Goal: Check status: Check status

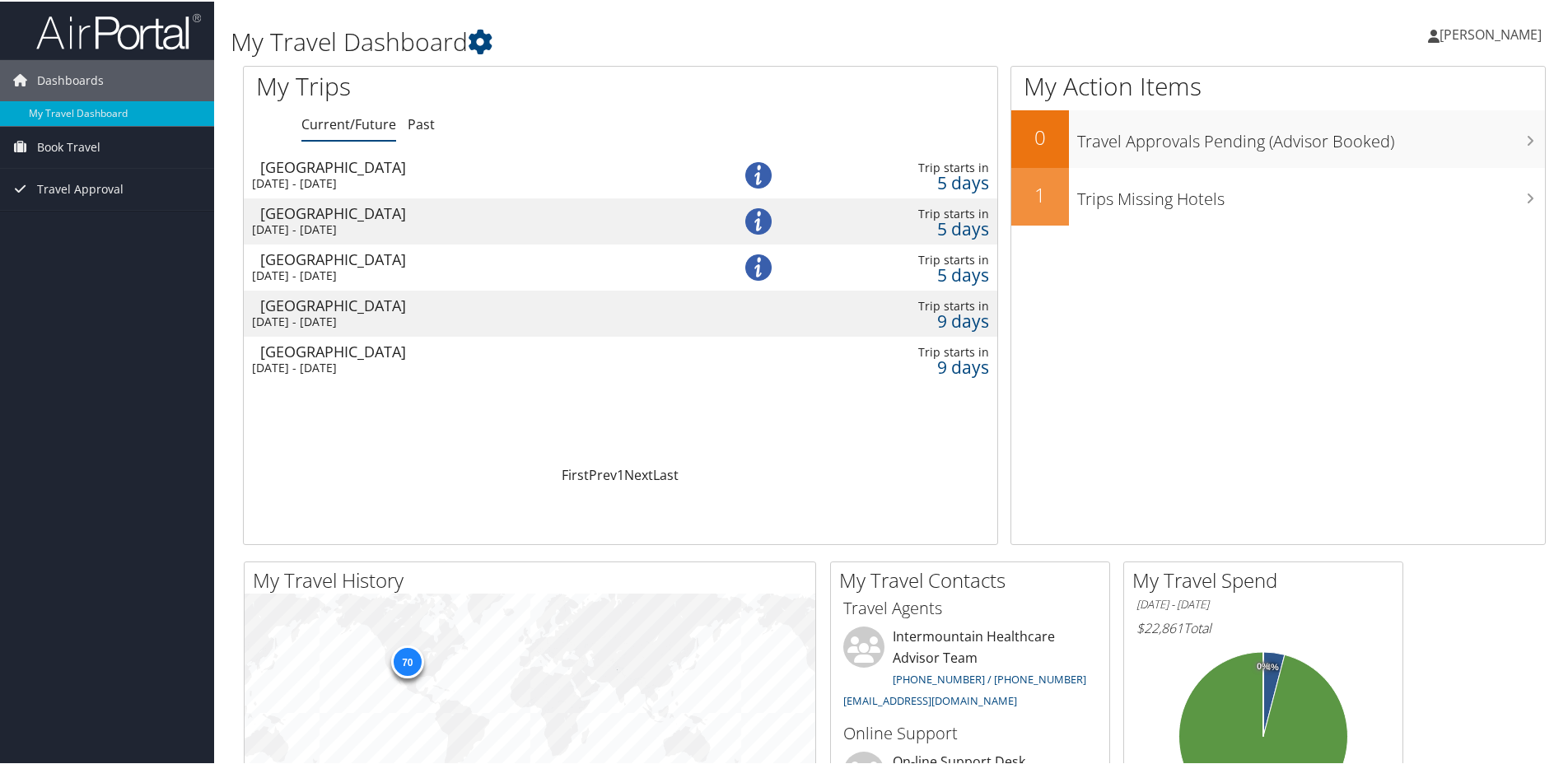
click at [322, 172] on div "[GEOGRAPHIC_DATA]" at bounding box center [477, 165] width 434 height 15
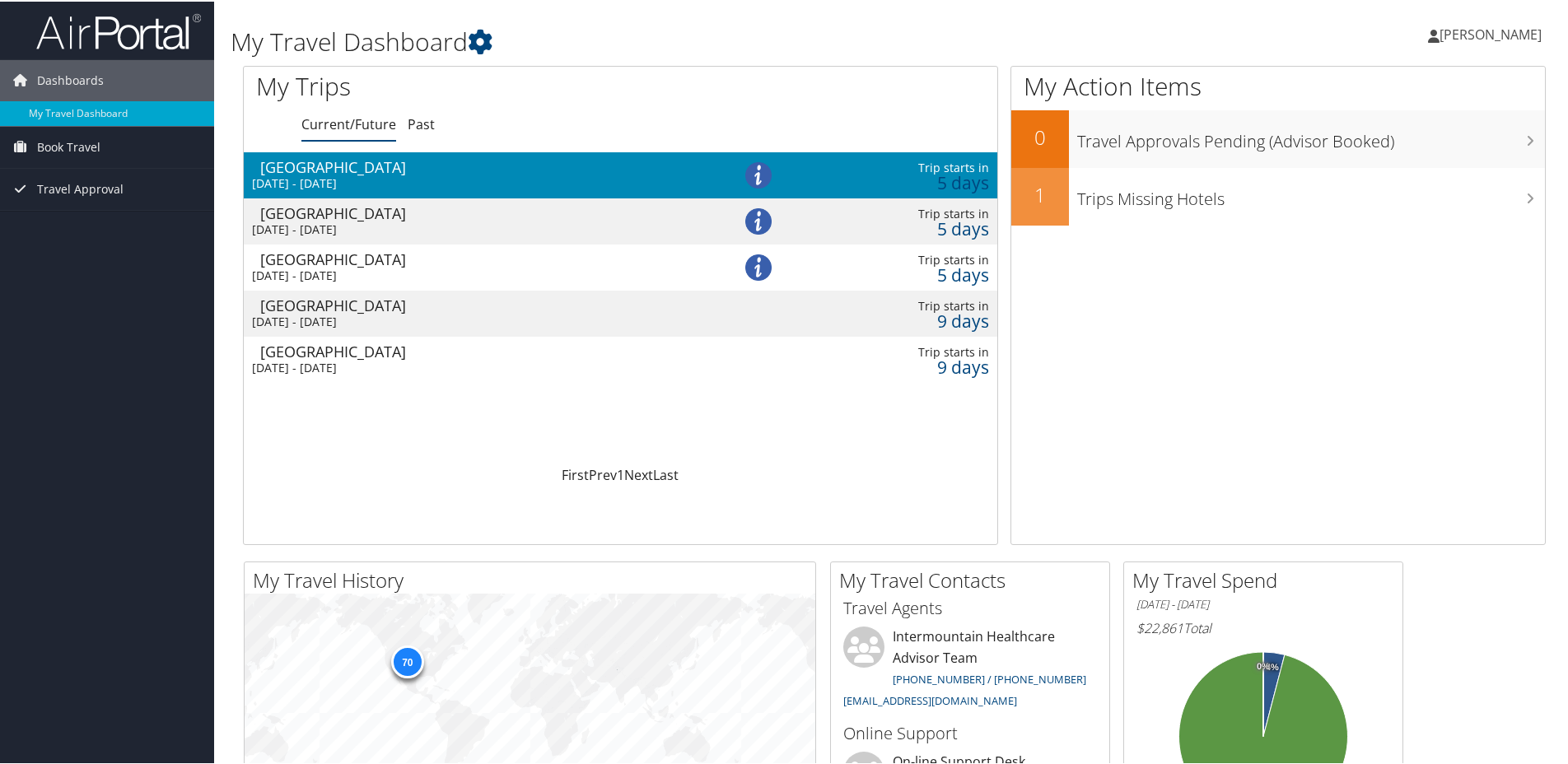
click at [564, 170] on div "[GEOGRAPHIC_DATA]" at bounding box center [477, 165] width 434 height 15
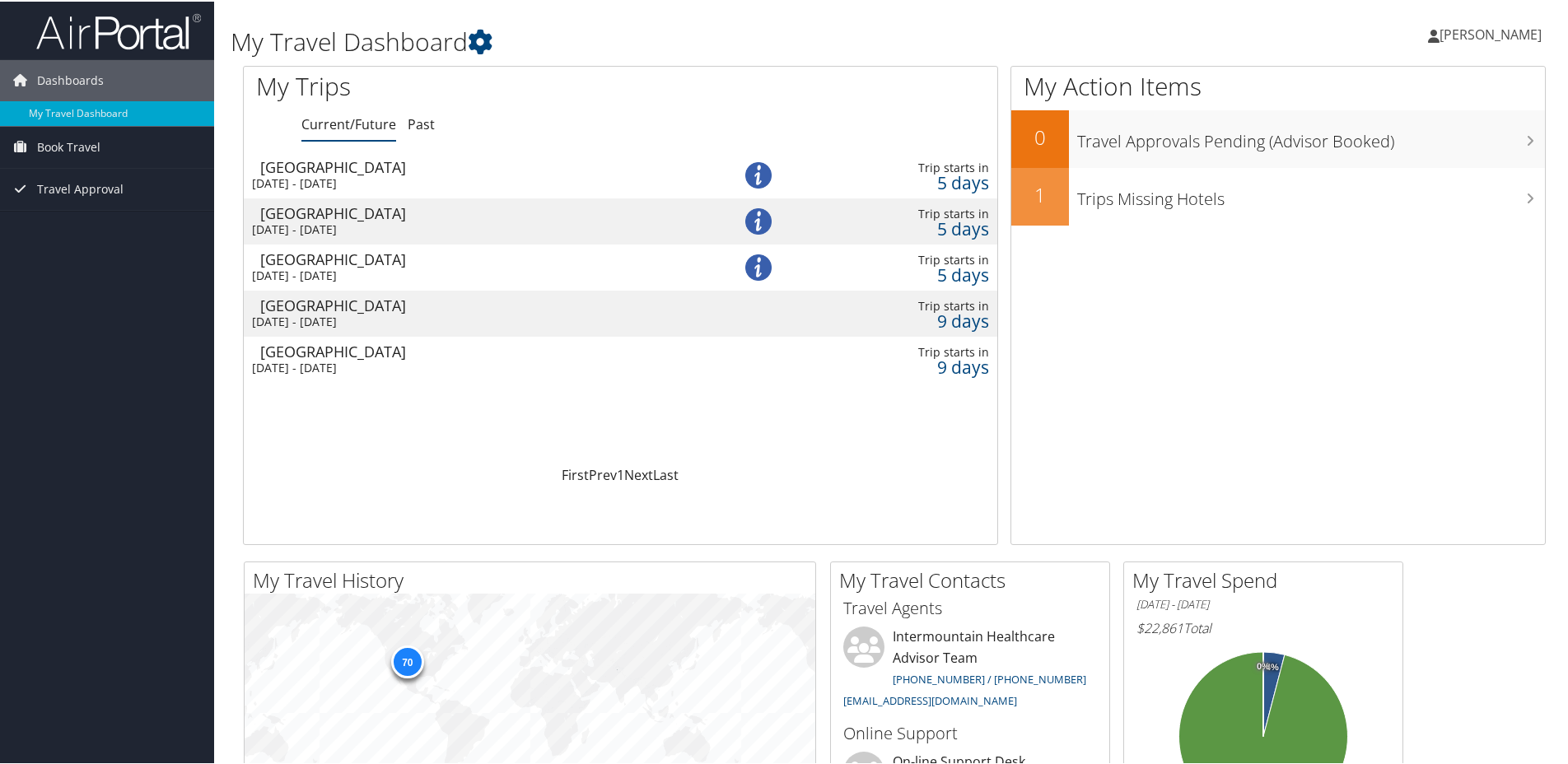
click at [566, 169] on div "Salt Lake City" at bounding box center [477, 165] width 434 height 15
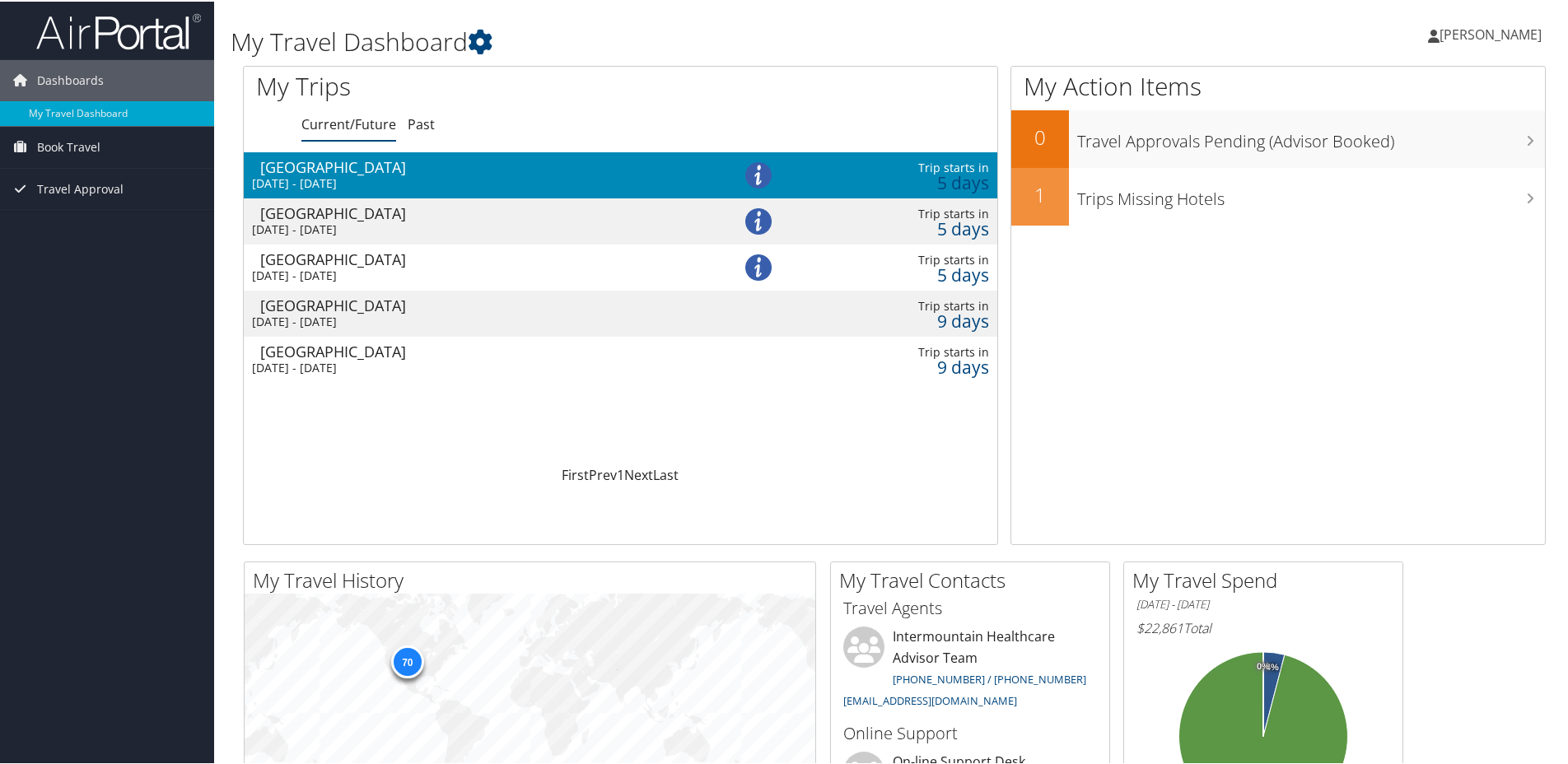
click at [343, 160] on div "Salt Lake City" at bounding box center [477, 165] width 434 height 15
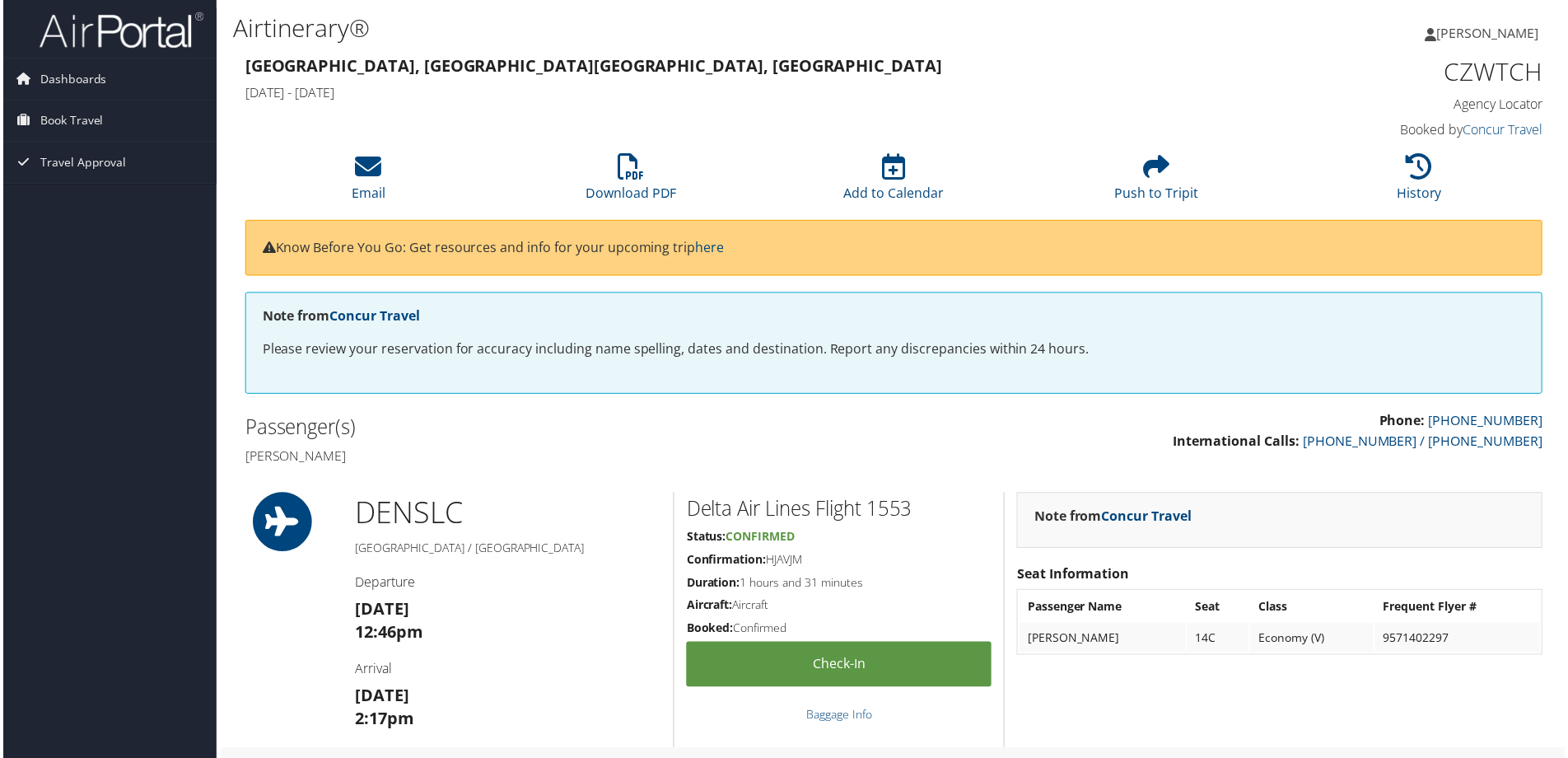
click at [1074, 56] on h3 "Denver, CO Salt Lake City, UT" at bounding box center [728, 66] width 971 height 23
click at [89, 76] on span "Dashboards" at bounding box center [70, 79] width 67 height 41
click at [78, 145] on span "Book Travel" at bounding box center [69, 145] width 63 height 41
click at [80, 236] on span "Travel Approval" at bounding box center [80, 237] width 87 height 41
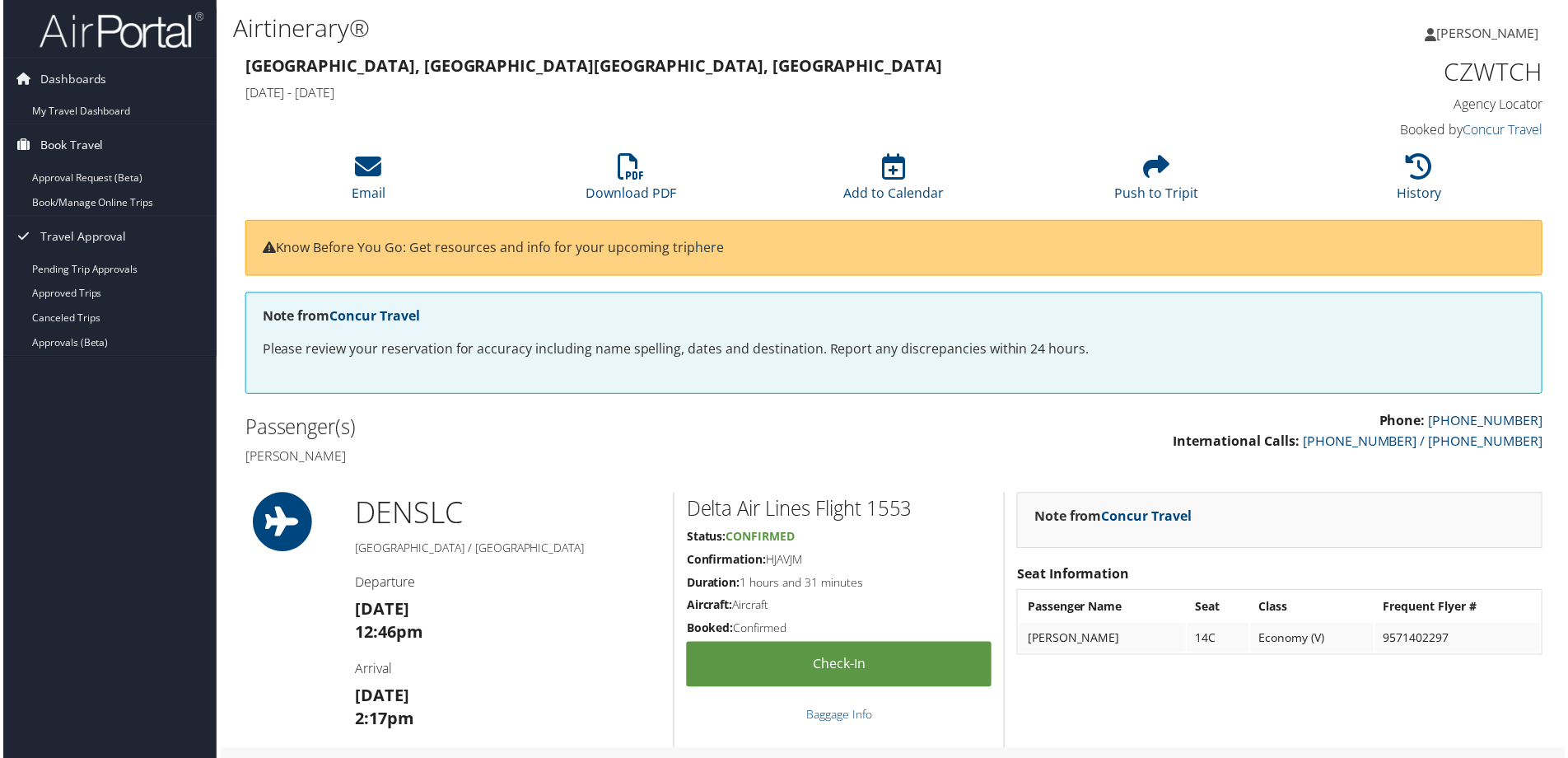
click at [190, 141] on link "Book Travel" at bounding box center [107, 145] width 214 height 41
click at [82, 143] on span "Book Travel" at bounding box center [69, 145] width 63 height 41
click at [519, 130] on div "Denver, CO Salt Lake City, UT Fri 05 Sep 2025 - Sat 27 Sep 2025 CZWTCH Agency L…" at bounding box center [894, 99] width 1327 height 94
click at [70, 79] on span "Dashboards" at bounding box center [70, 79] width 67 height 41
click at [90, 82] on span "Dashboards" at bounding box center [70, 79] width 67 height 41
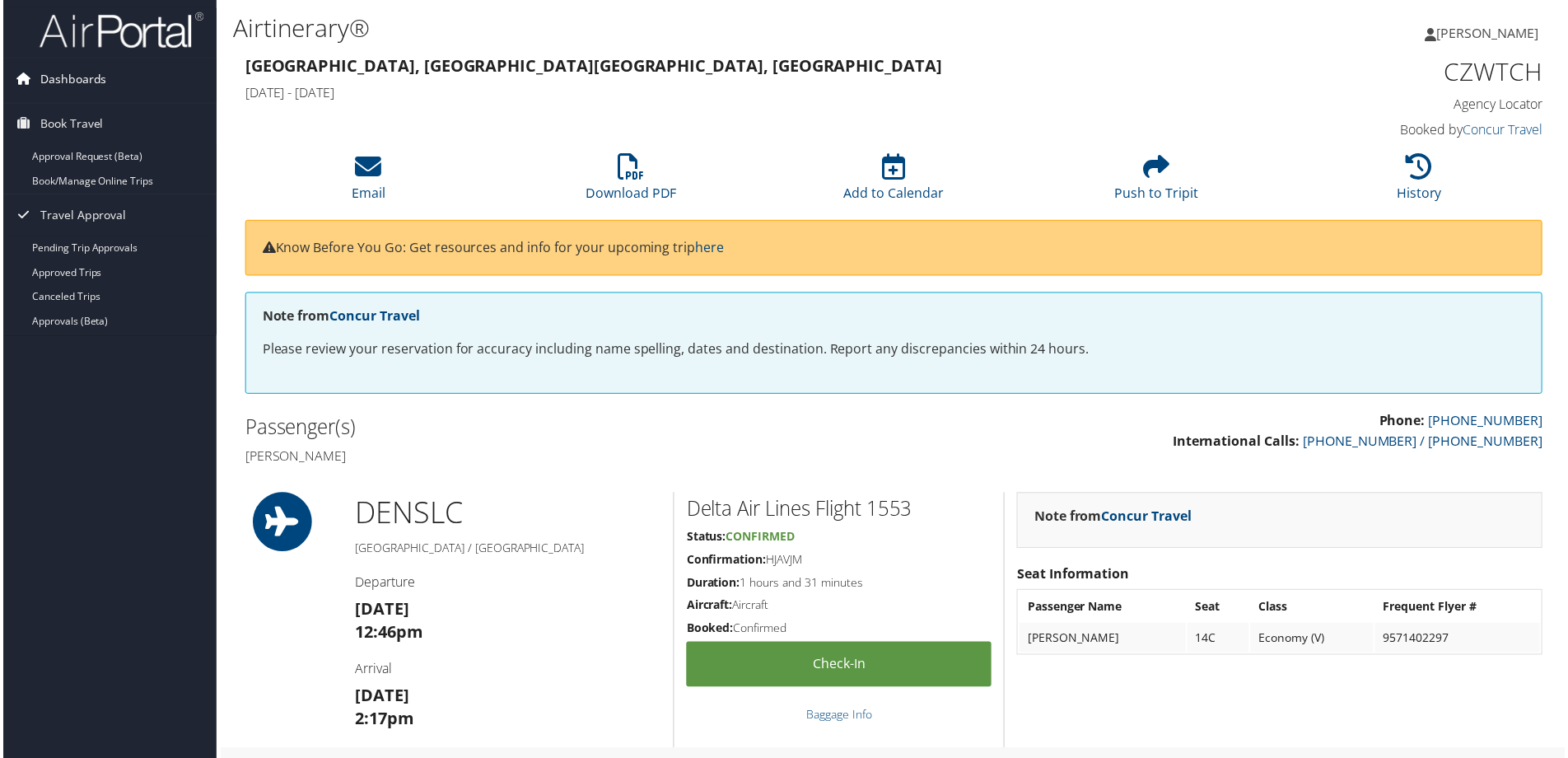
click at [90, 82] on span "Dashboards" at bounding box center [70, 79] width 67 height 41
click at [65, 122] on span "Book Travel" at bounding box center [69, 120] width 63 height 41
click at [72, 118] on span "Book Travel" at bounding box center [69, 120] width 63 height 41
click at [94, 79] on span "Dashboards" at bounding box center [70, 79] width 67 height 41
click at [67, 76] on span "Dashboards" at bounding box center [70, 79] width 67 height 41
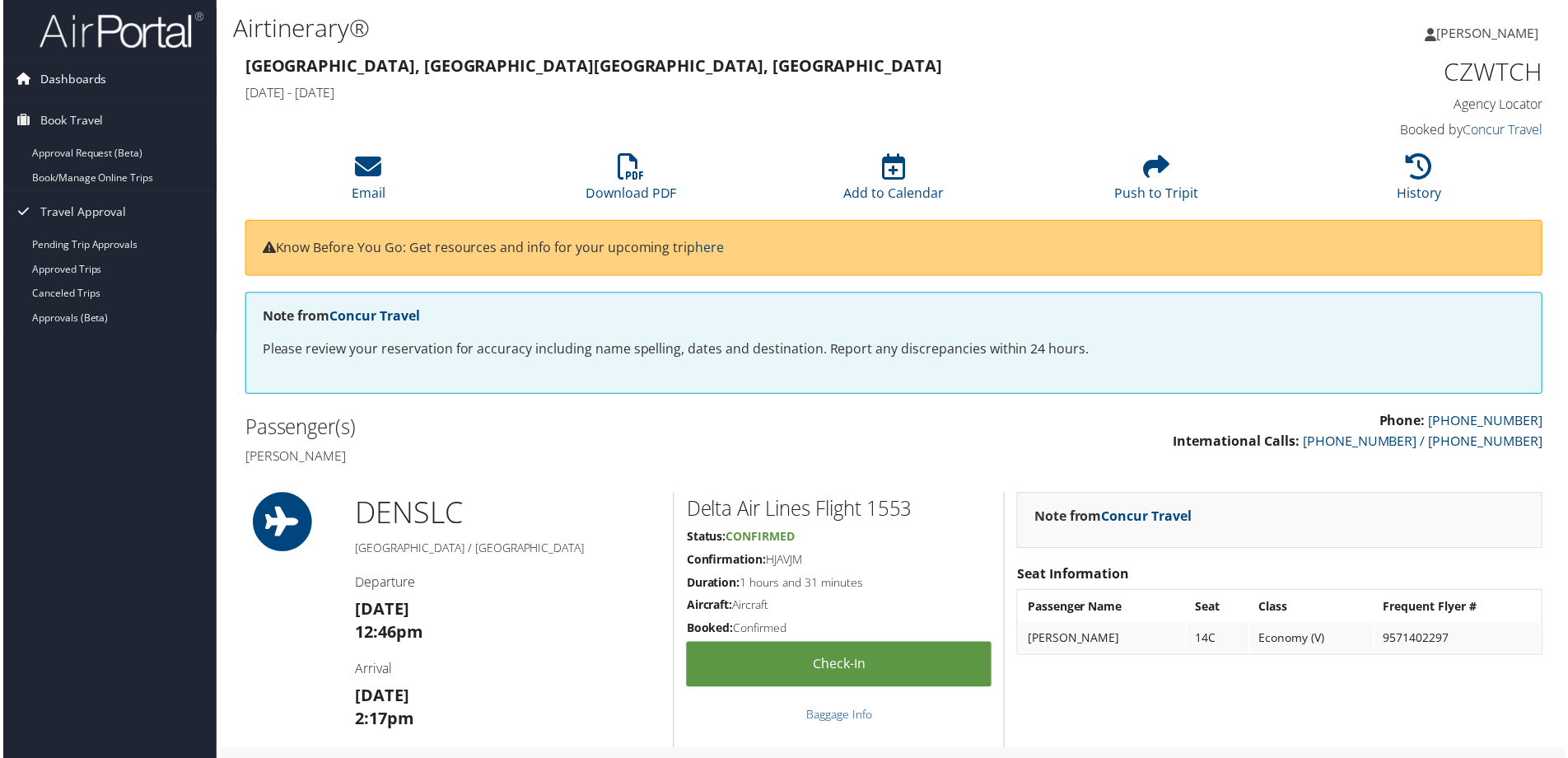
click at [67, 78] on span "Dashboards" at bounding box center [70, 79] width 67 height 41
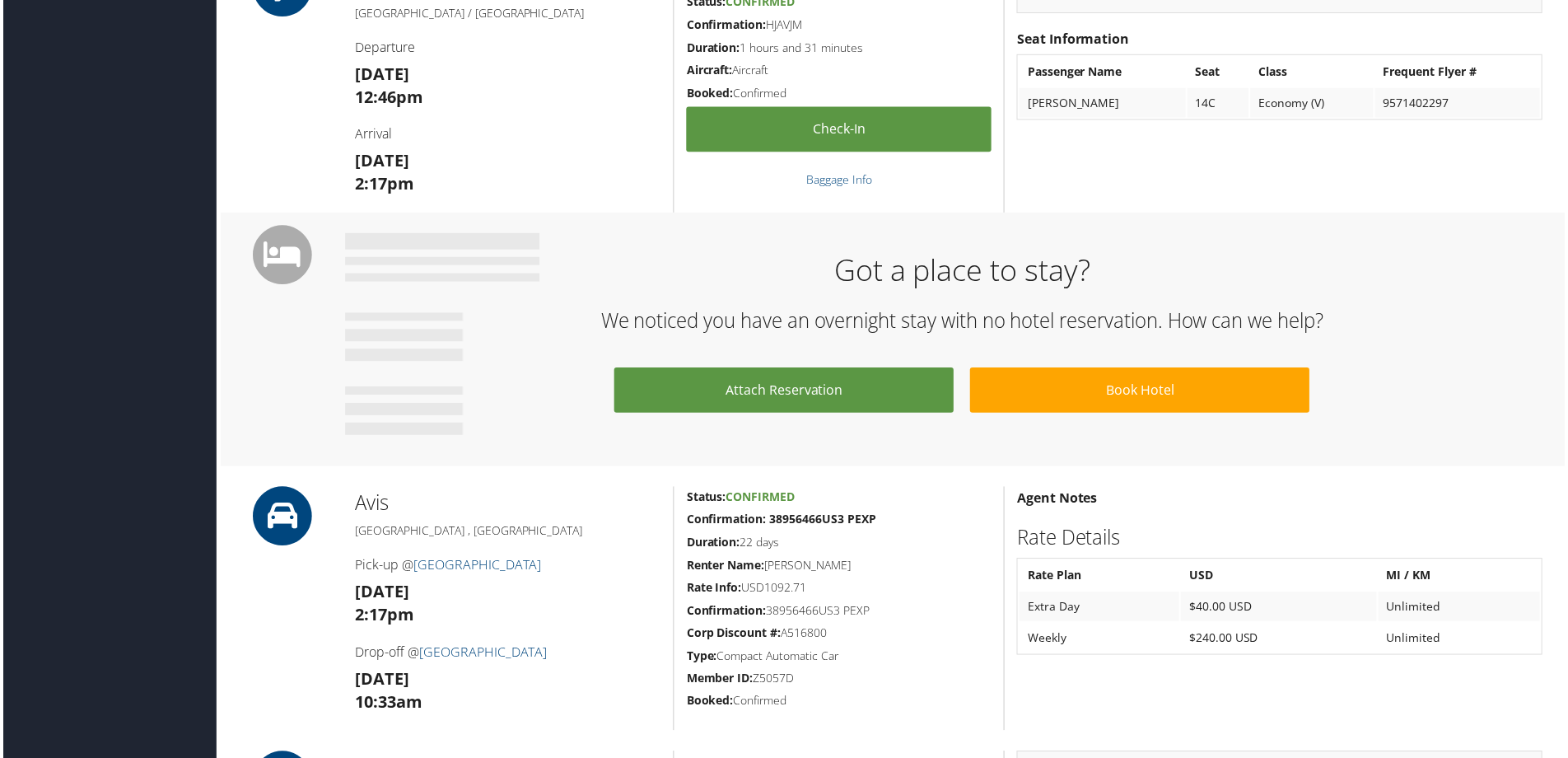
scroll to position [494, 0]
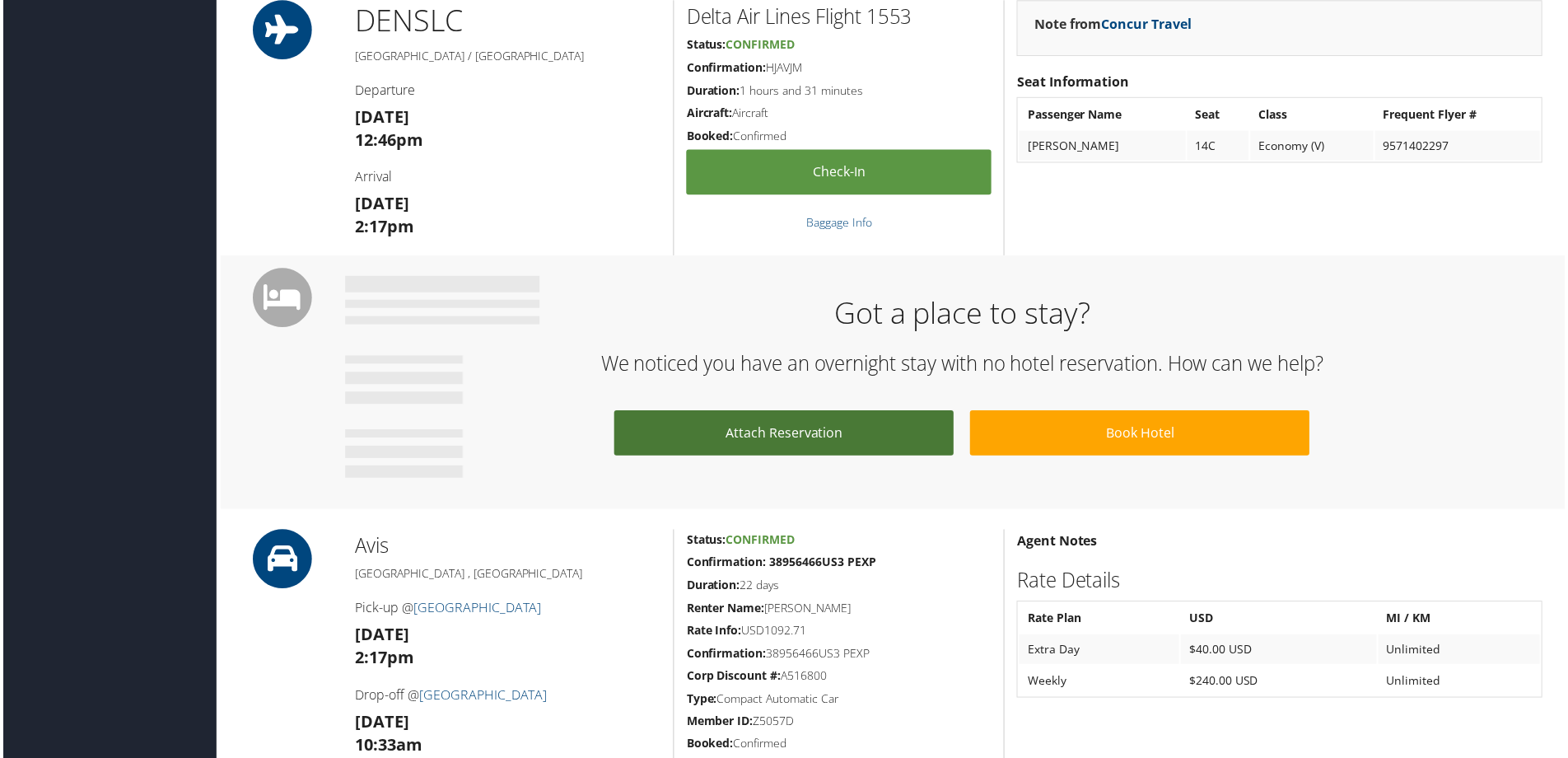
click at [816, 434] on link "Attach Reservation" at bounding box center [784, 435] width 341 height 45
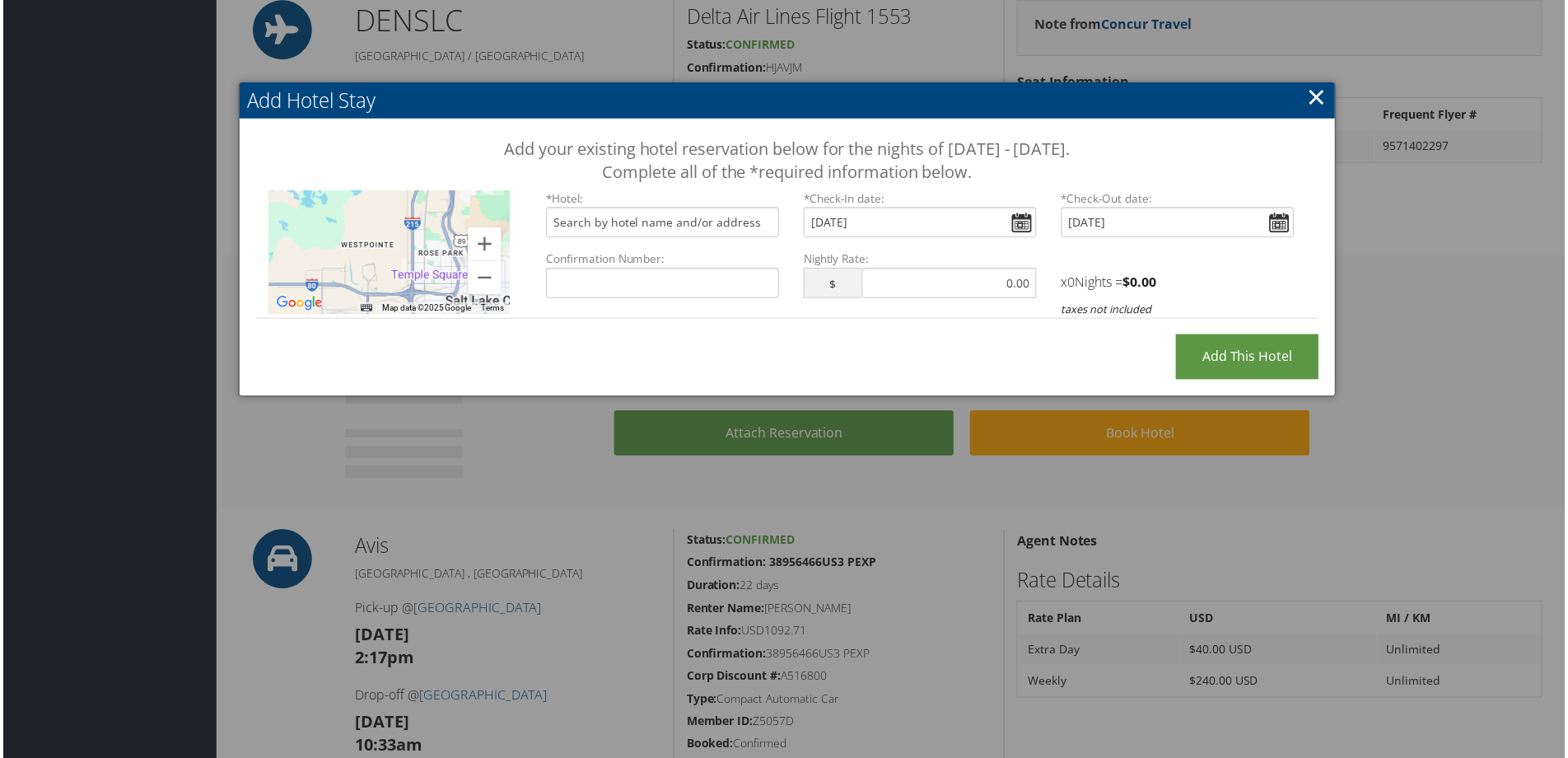
click at [1314, 95] on link "×" at bounding box center [1318, 96] width 19 height 33
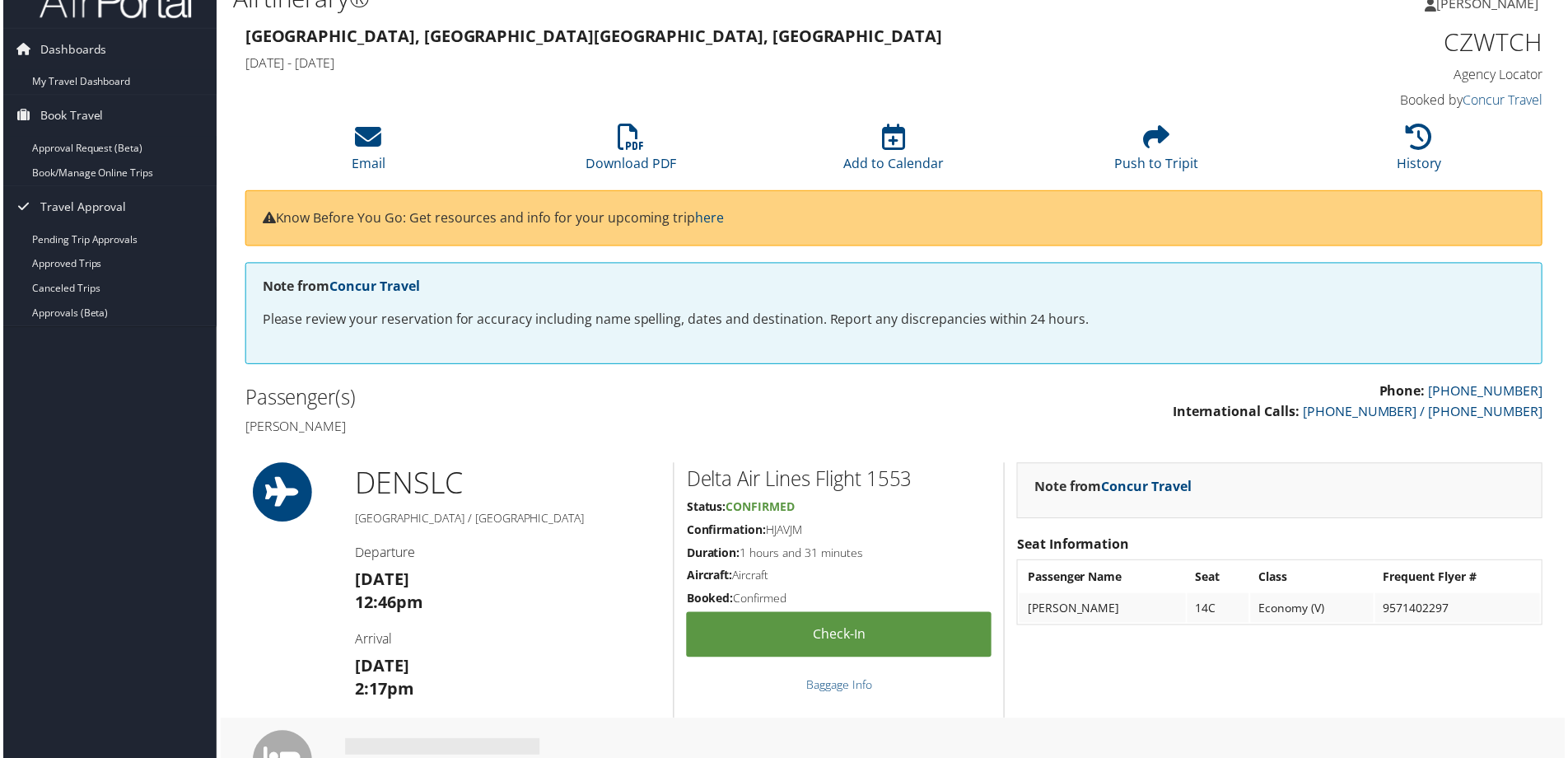
scroll to position [0, 0]
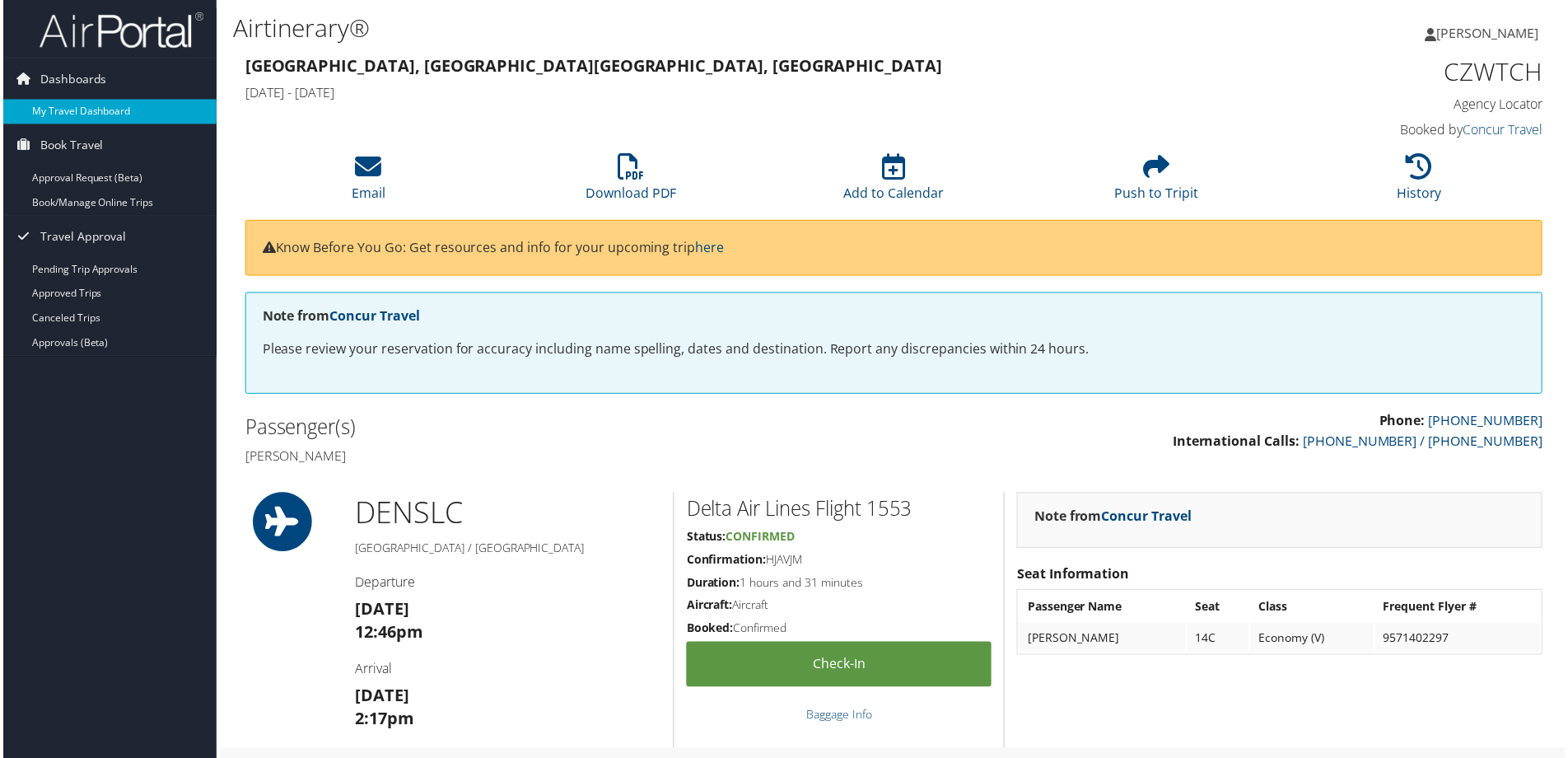
click at [109, 108] on link "My Travel Dashboard" at bounding box center [107, 112] width 214 height 25
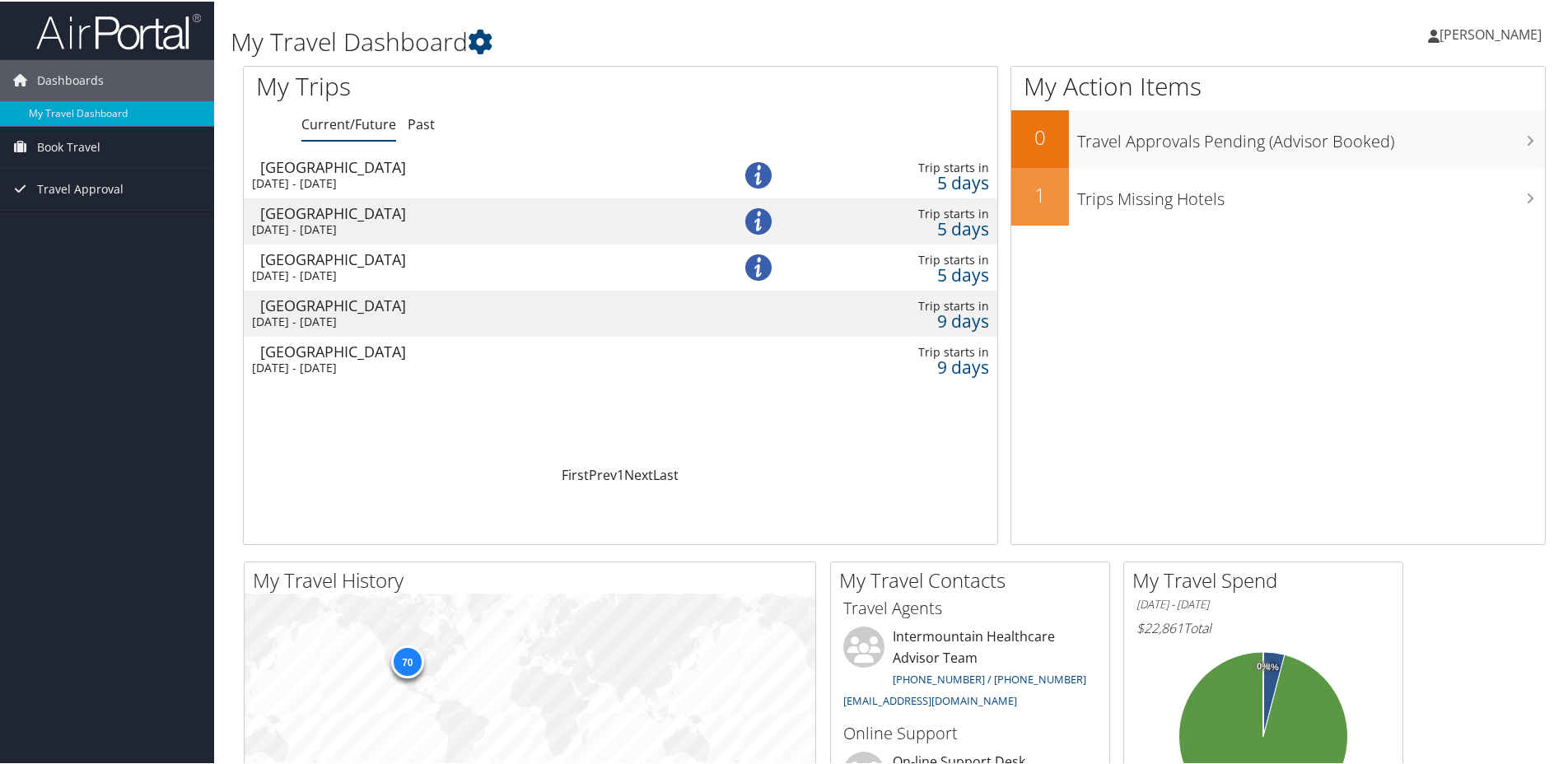
click at [317, 217] on div "[GEOGRAPHIC_DATA]" at bounding box center [477, 211] width 434 height 15
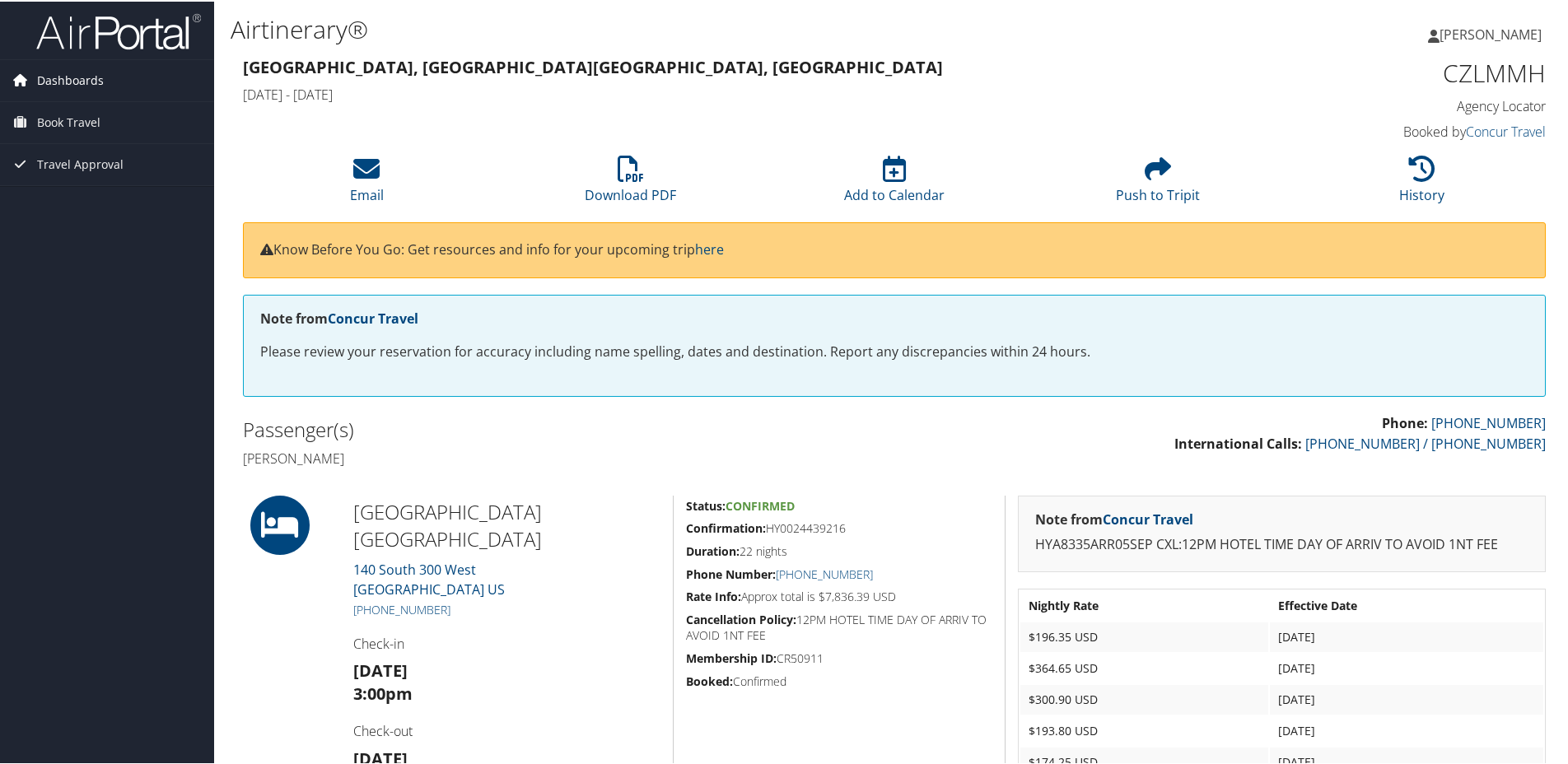
click at [71, 73] on span "Dashboards" at bounding box center [70, 78] width 67 height 41
click at [67, 78] on span "Dashboards" at bounding box center [70, 78] width 67 height 41
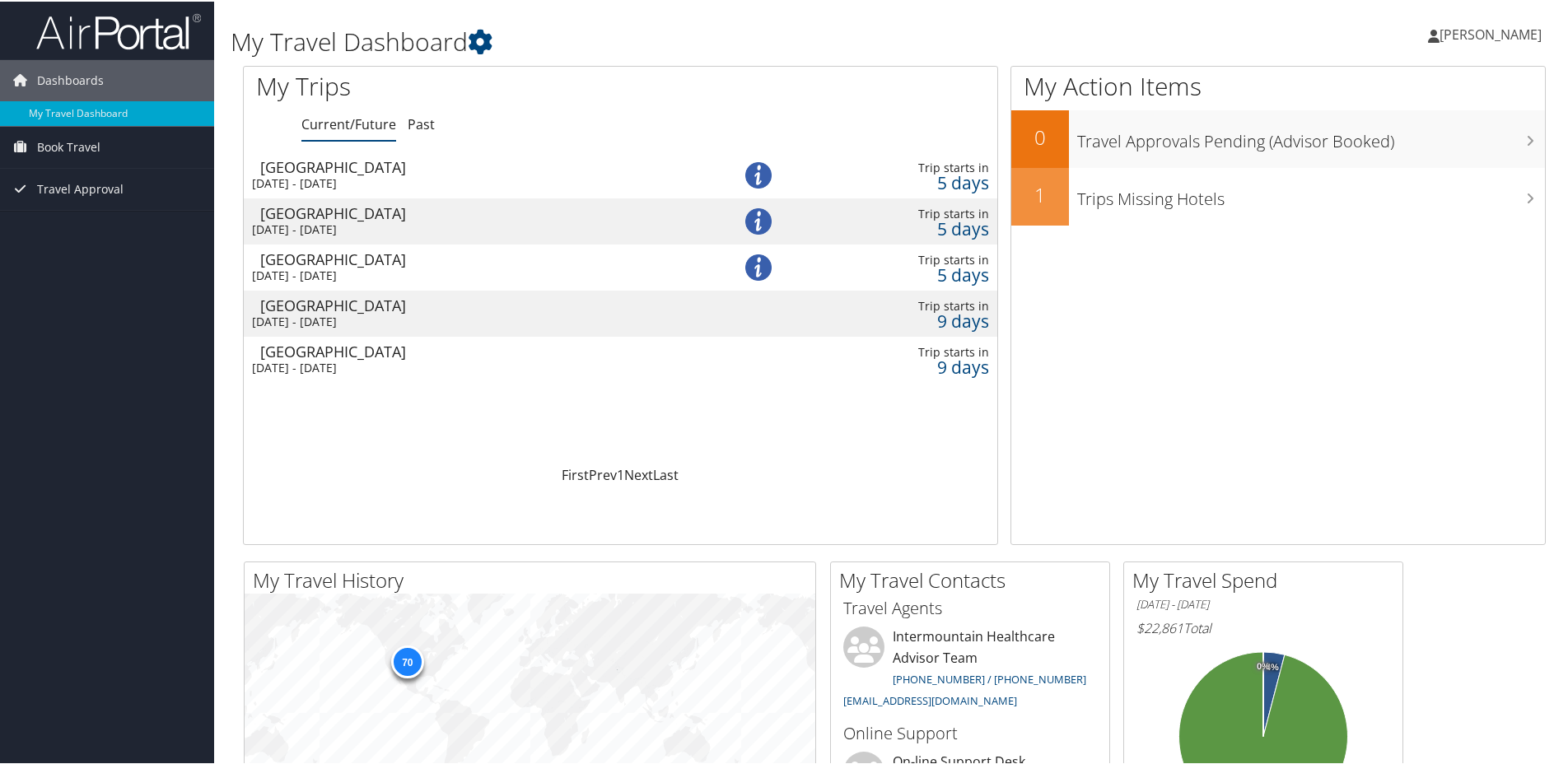
click at [331, 266] on div "Fri 5 Sep 2025 - Tue 9 Sep 2025" at bounding box center [469, 274] width 434 height 15
click at [759, 220] on img at bounding box center [759, 220] width 27 height 27
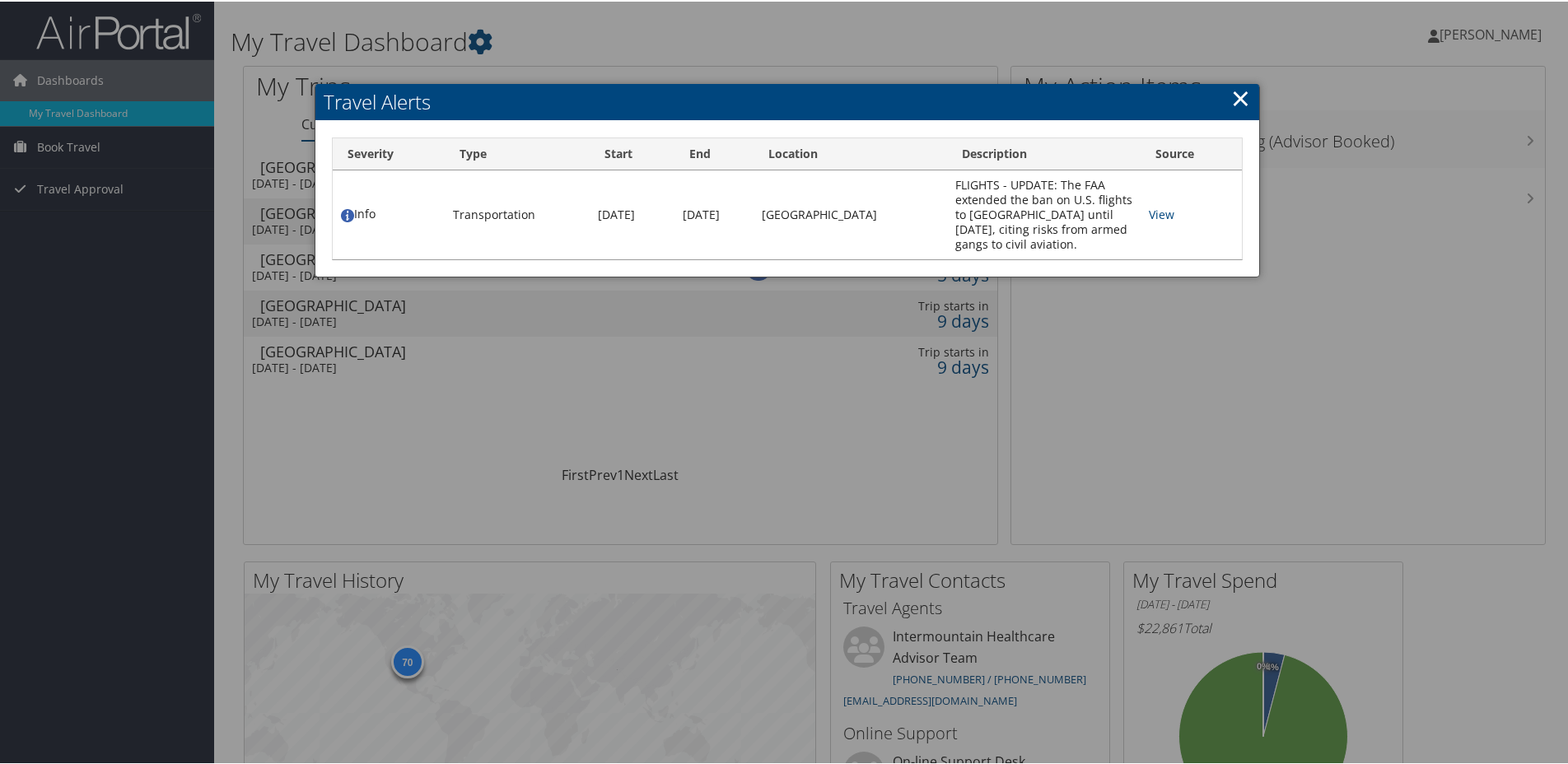
click at [1231, 94] on link "×" at bounding box center [1241, 96] width 19 height 33
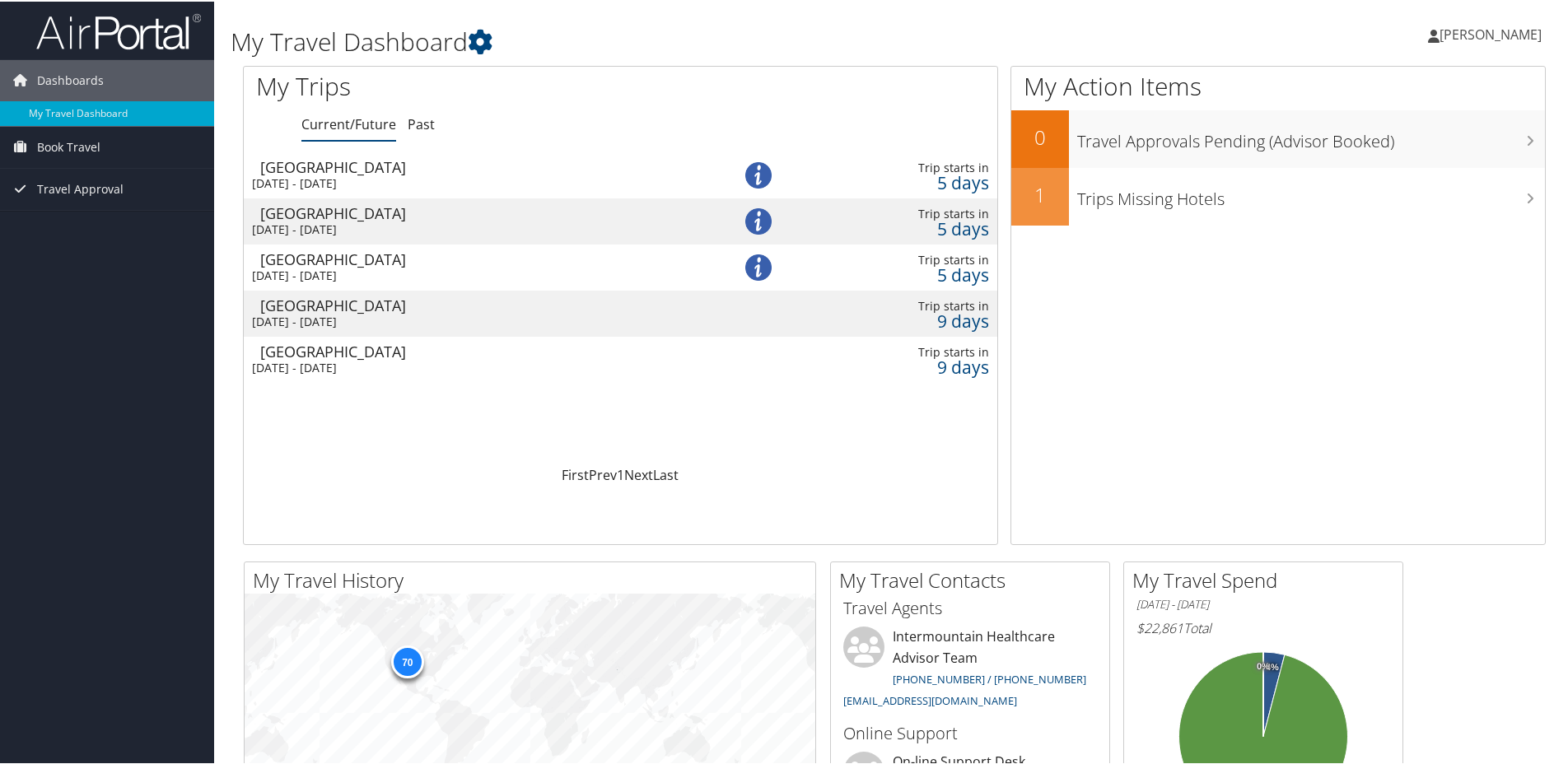
click at [353, 256] on div "Salt Lake City" at bounding box center [477, 258] width 434 height 15
